Goal: Contribute content

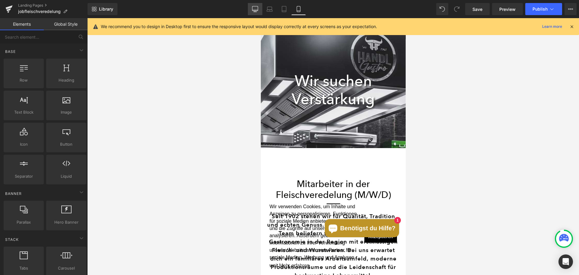
scroll to position [2002, 140]
click at [251, 7] on link "Desktop" at bounding box center [255, 9] width 14 height 12
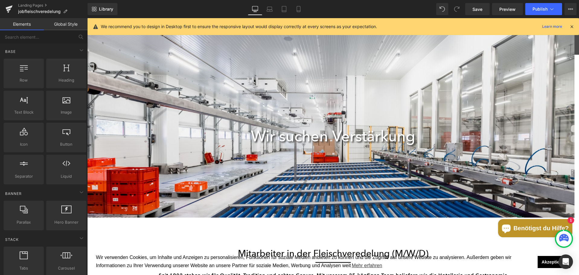
scroll to position [3, 3]
click at [87, 18] on div "240px" at bounding box center [87, 18] width 0 height 0
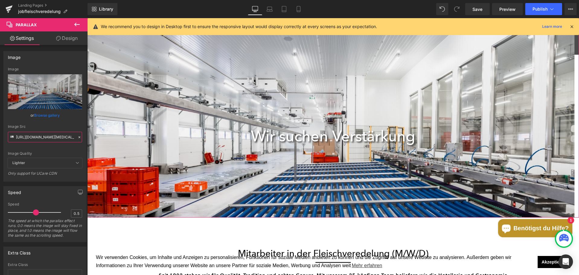
click at [46, 140] on input "[URL][DOMAIN_NAME][MEDICAL_DATA]" at bounding box center [45, 137] width 74 height 11
click at [270, 3] on link "Laptop" at bounding box center [269, 9] width 14 height 12
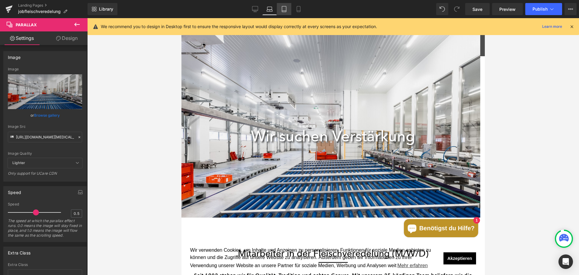
scroll to position [1656, 299]
click at [277, 6] on link "Tablet" at bounding box center [284, 9] width 14 height 12
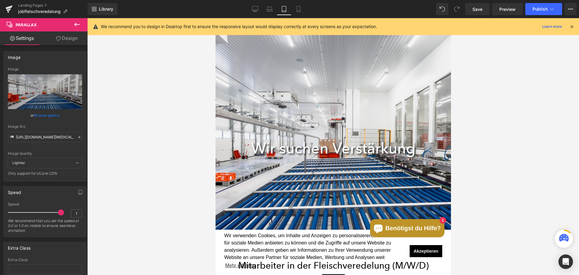
scroll to position [1891, 231]
click at [294, 10] on link "Mobile" at bounding box center [298, 9] width 14 height 12
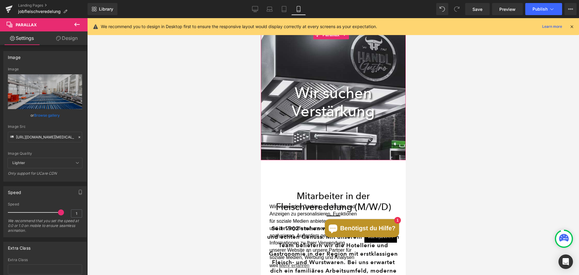
scroll to position [2002, 140]
click at [290, 64] on div at bounding box center [333, 146] width 145 height 257
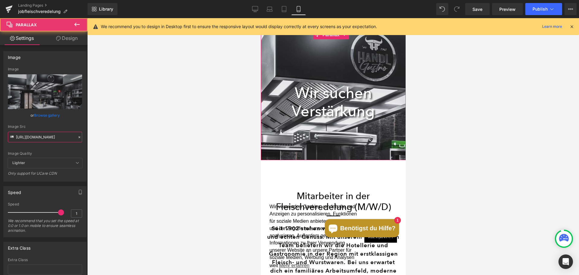
click at [61, 133] on input "[URL][DOMAIN_NAME]" at bounding box center [45, 137] width 74 height 11
paste input "kxt-handl-[MEDICAL_DATA]-pians-juni-2021-_DavidJohansson-127-web.jpg?v=16251500…"
type input "[URL][DOMAIN_NAME][MEDICAL_DATA]"
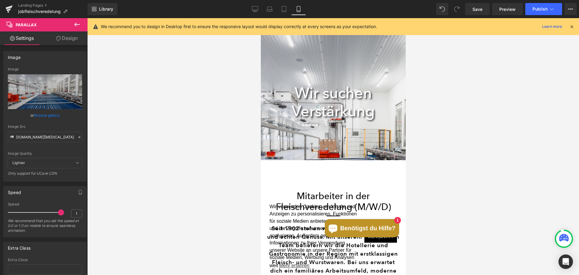
click at [150, 132] on div at bounding box center [333, 146] width 492 height 257
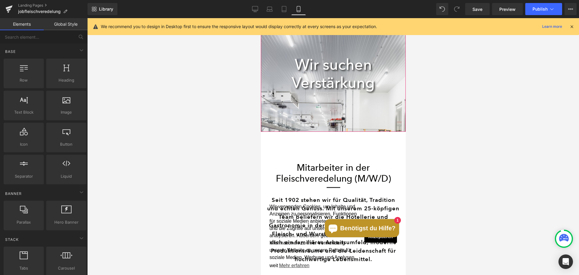
scroll to position [0, 0]
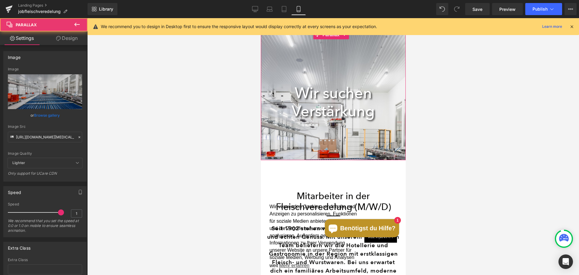
click at [310, 72] on div at bounding box center [333, 146] width 145 height 257
click at [72, 40] on link "Design" at bounding box center [67, 38] width 44 height 14
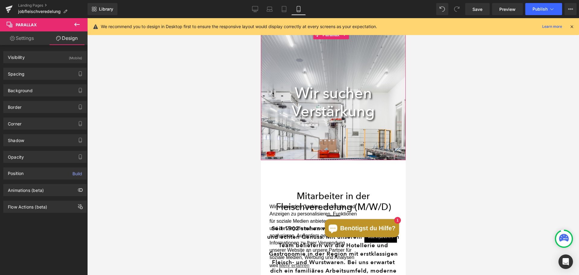
click at [297, 62] on div at bounding box center [333, 146] width 145 height 257
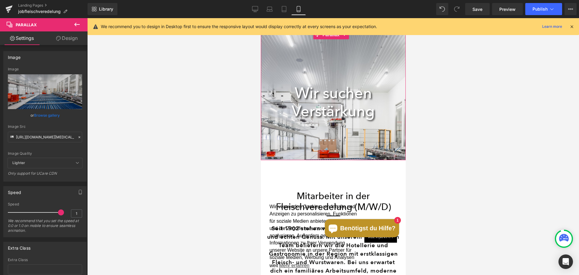
click at [47, 114] on link "Browse gallery" at bounding box center [47, 115] width 26 height 11
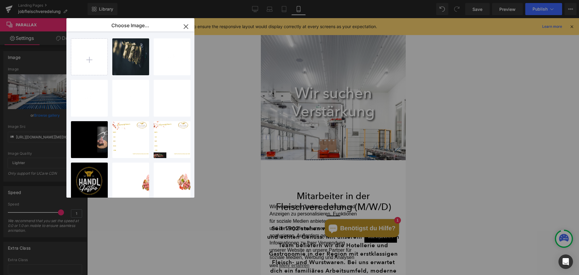
click at [190, 28] on icon "button" at bounding box center [186, 27] width 10 height 10
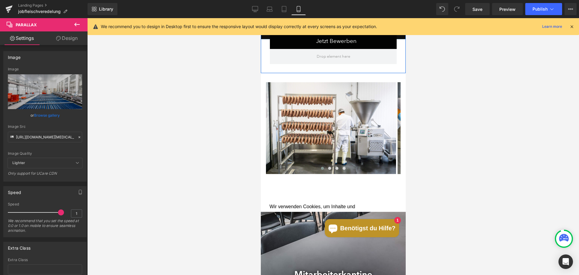
scroll to position [483, 0]
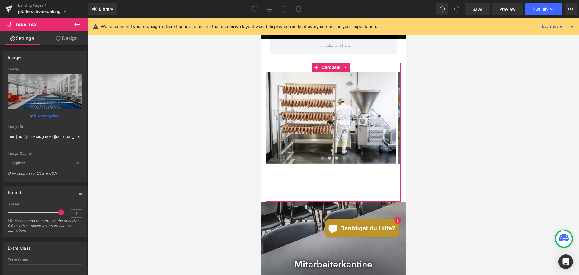
click at [343, 159] on span at bounding box center [344, 157] width 3 height 3
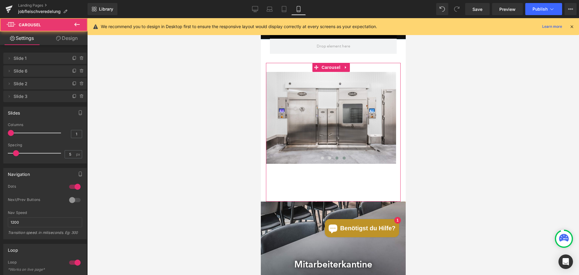
click at [335, 159] on span at bounding box center [336, 157] width 3 height 3
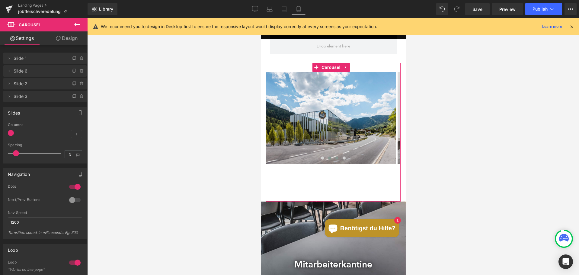
click at [329, 161] on button at bounding box center [329, 158] width 7 height 6
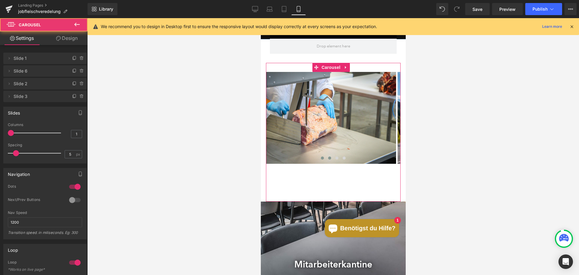
click at [319, 161] on button at bounding box center [322, 158] width 7 height 6
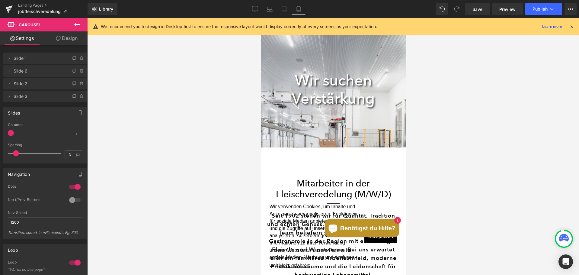
scroll to position [0, 0]
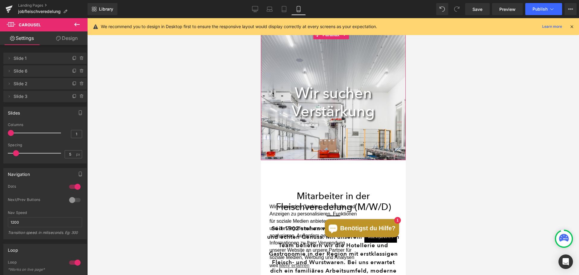
click at [317, 54] on div at bounding box center [333, 146] width 145 height 257
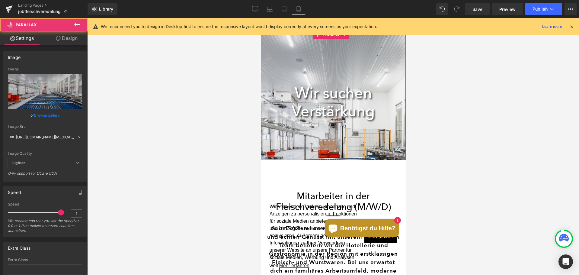
click at [33, 136] on input "[URL][DOMAIN_NAME][MEDICAL_DATA]" at bounding box center [45, 137] width 74 height 11
paste input "fueller_prod.jpg?v=175645713"
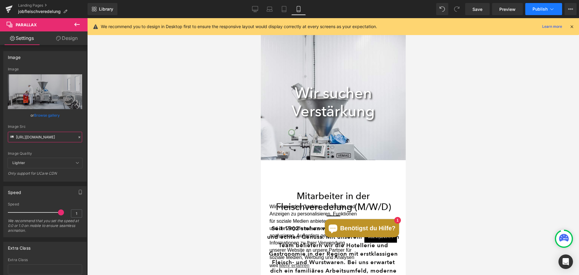
type input "[URL][DOMAIN_NAME]"
click at [542, 7] on span "Publish" at bounding box center [540, 9] width 15 height 5
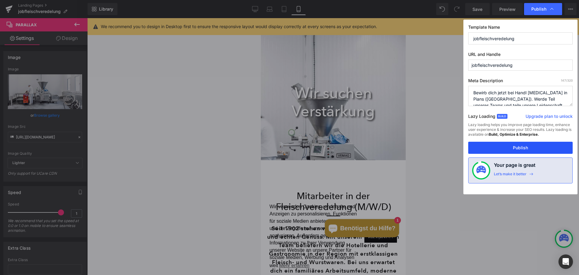
click at [503, 146] on button "Publish" at bounding box center [520, 148] width 105 height 12
